Goal: Task Accomplishment & Management: Manage account settings

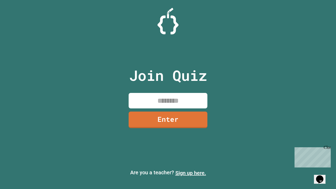
click at [190, 173] on link "Sign up here." at bounding box center [190, 173] width 31 height 6
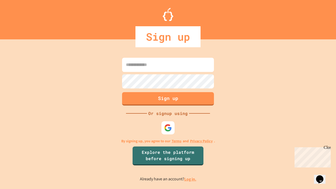
click at [190, 179] on link "Log in." at bounding box center [190, 179] width 12 height 6
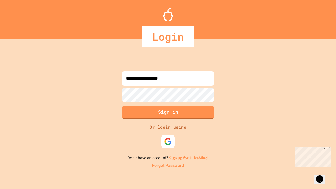
type input "**********"
